Goal: Task Accomplishment & Management: Use online tool/utility

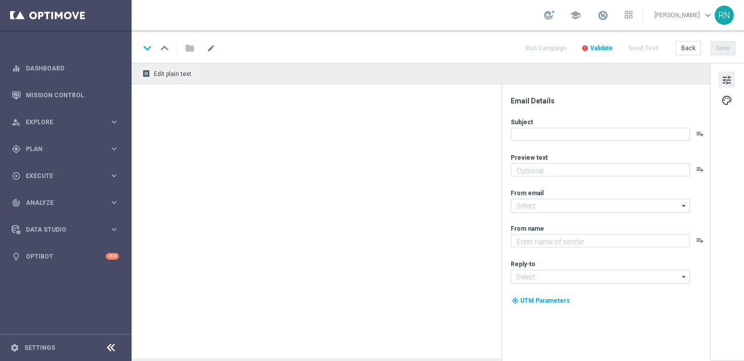
type textarea "Hol dir EuroJackpot GRATIS zu EuroMillionen."
type textarea "Lottoland"
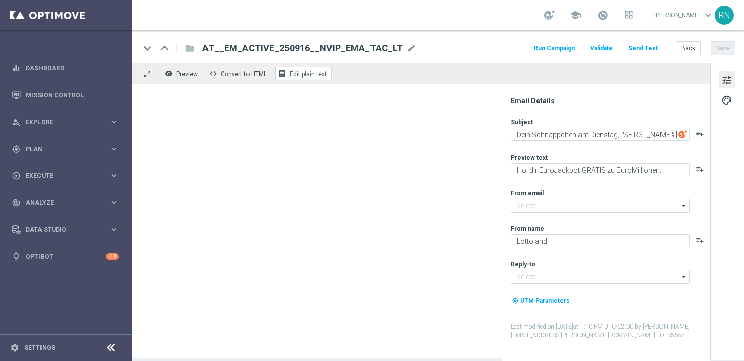
type input "[EMAIL_ADDRESS][DOMAIN_NAME]"
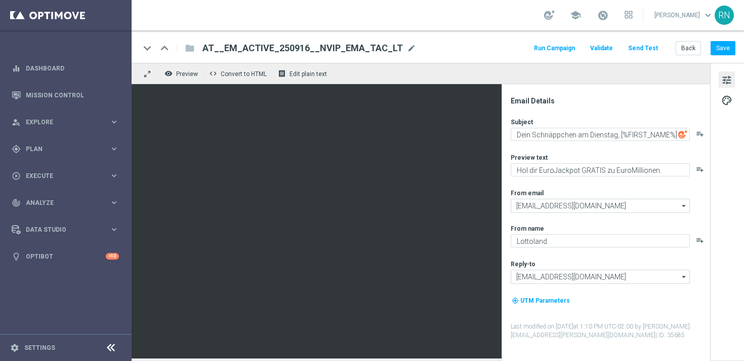
drag, startPoint x: 202, startPoint y: 47, endPoint x: 394, endPoint y: 47, distance: 191.9
click at [394, 47] on div "AT__EM_ACTIVE_250916__NVIP_EMA_TAC_LT AT__EM_ACTIVE_250916__NVIP_EMA_TAC_LT mod…" at bounding box center [305, 48] width 222 height 13
copy span "AT__EM_ACTIVE_250916__NVIP_EMA_TAC_LT"
drag, startPoint x: 203, startPoint y: 49, endPoint x: 377, endPoint y: 37, distance: 175.1
click at [392, 49] on span "AT__EM_ACTIVE_250916__NVIP_EMA_TAC_LT" at bounding box center [303, 48] width 201 height 12
